Goal: Navigation & Orientation: Find specific page/section

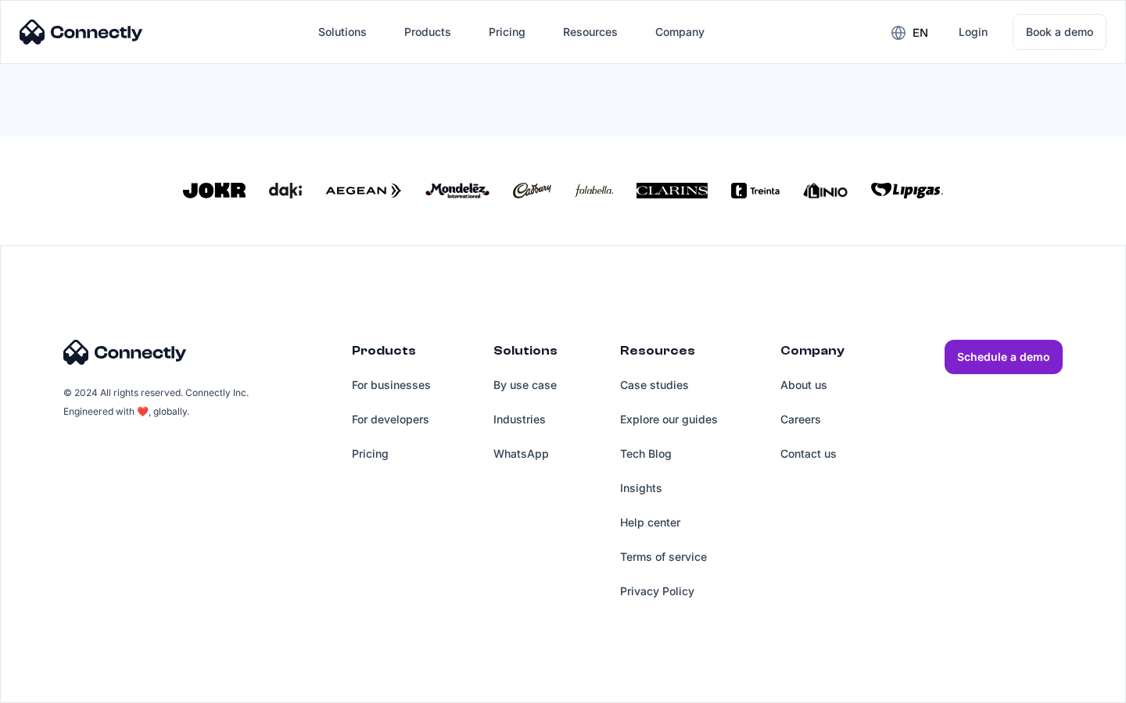
scroll to position [671, 0]
